Goal: Information Seeking & Learning: Learn about a topic

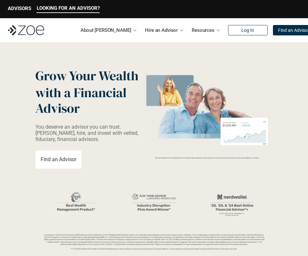
click at [108, 28] on p "About [PERSON_NAME]" at bounding box center [106, 30] width 50 height 10
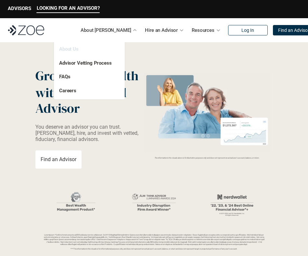
click at [75, 50] on link "About Us" at bounding box center [69, 49] width 20 height 6
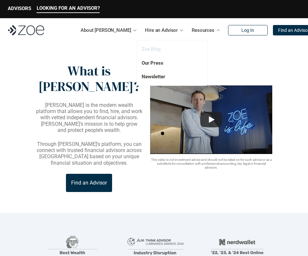
click at [158, 51] on link "Zoe Blog" at bounding box center [151, 49] width 19 height 6
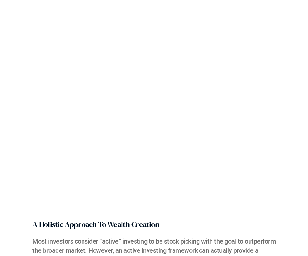
scroll to position [3182, 0]
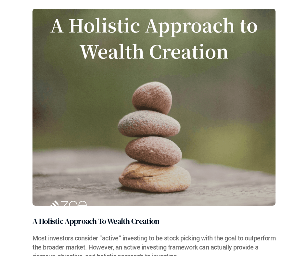
click at [59, 118] on img at bounding box center [154, 107] width 243 height 197
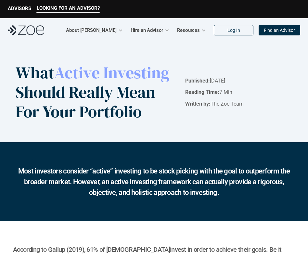
click at [31, 27] on img at bounding box center [26, 30] width 36 height 10
